Goal: Navigation & Orientation: Find specific page/section

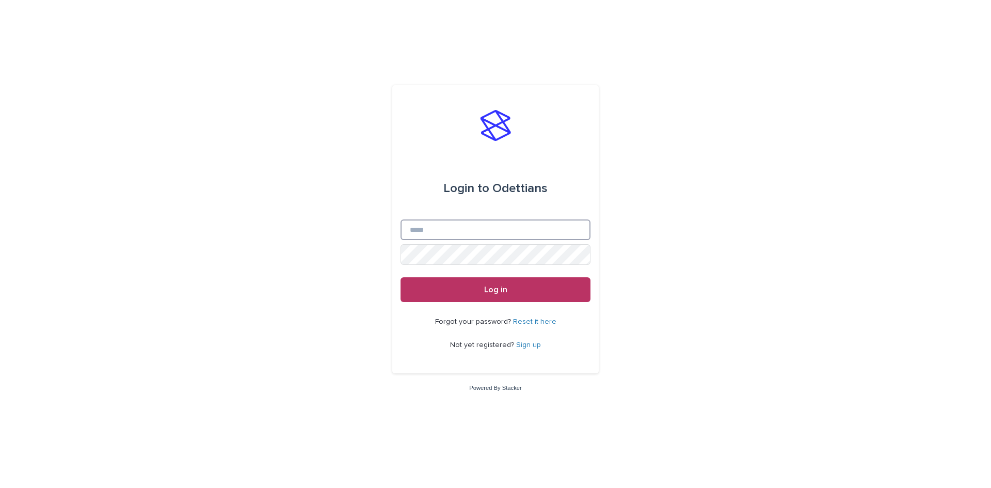
click at [531, 235] on input "Email" at bounding box center [495, 229] width 190 height 21
type input "**********"
click at [400, 277] on button "Log in" at bounding box center [495, 289] width 190 height 25
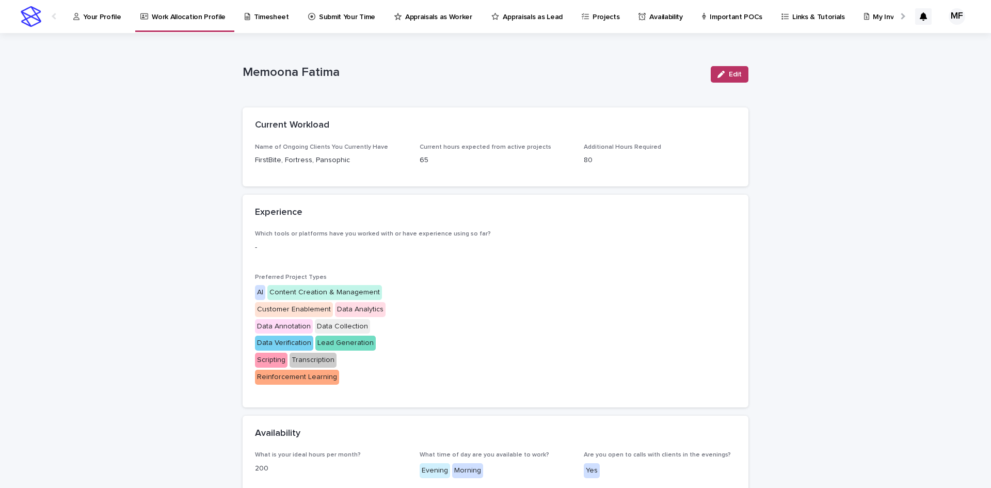
click at [335, 17] on p "Submit Your Time" at bounding box center [347, 11] width 56 height 22
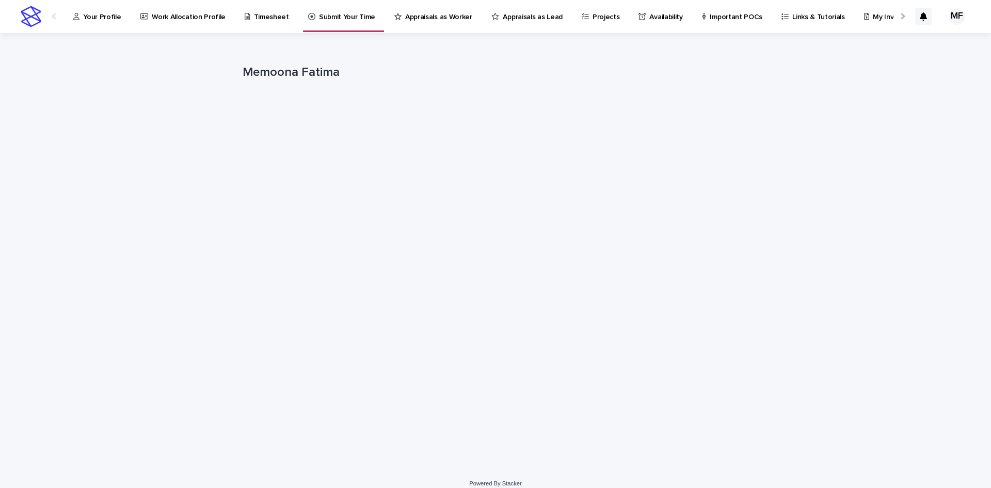
click at [445, 13] on p "Appraisals as Worker" at bounding box center [438, 11] width 67 height 22
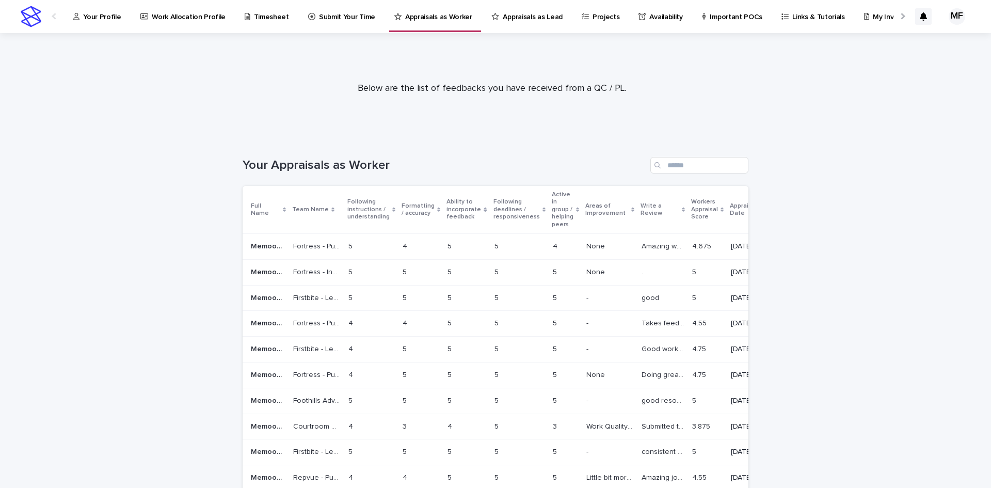
click at [109, 16] on p "Your Profile" at bounding box center [102, 11] width 38 height 22
